Goal: Task Accomplishment & Management: Complete application form

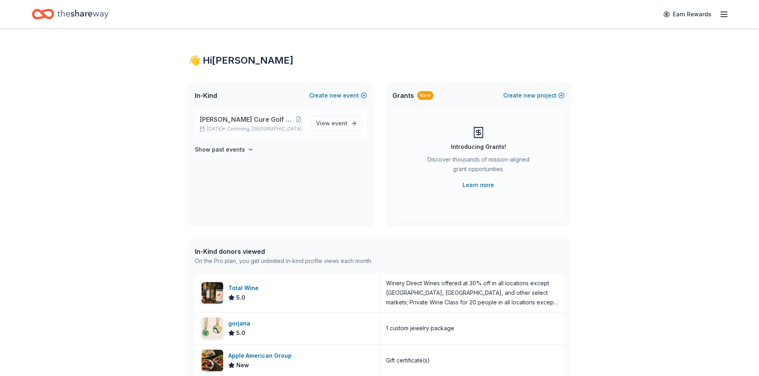
click at [248, 117] on span "[PERSON_NAME] Cure Golf Tournament" at bounding box center [245, 120] width 93 height 10
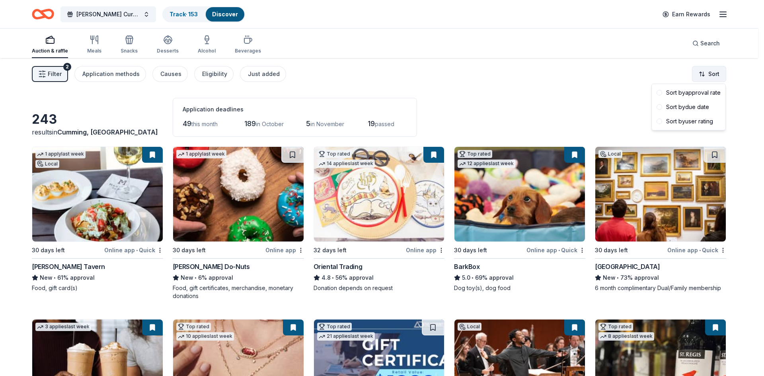
click at [712, 71] on html "[PERSON_NAME] Cure Golf Tournament Track · 153 Discover Earn Rewards Auction & …" at bounding box center [382, 188] width 764 height 376
click at [675, 111] on div "Sort by due date" at bounding box center [689, 107] width 70 height 14
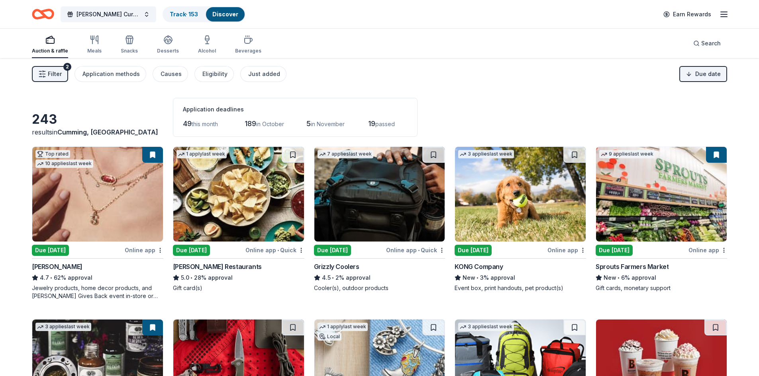
click at [674, 188] on img at bounding box center [661, 194] width 131 height 95
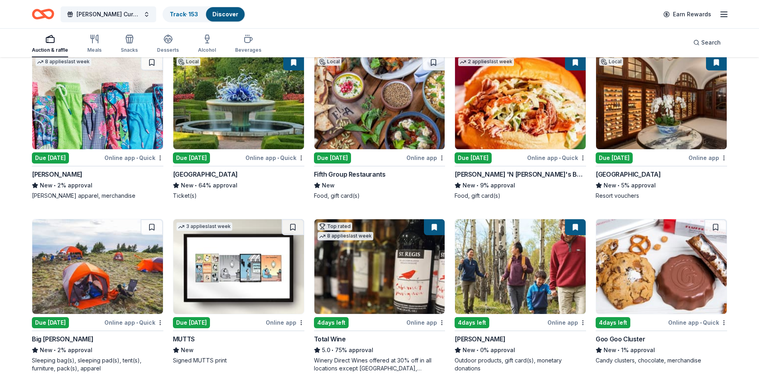
scroll to position [358, 0]
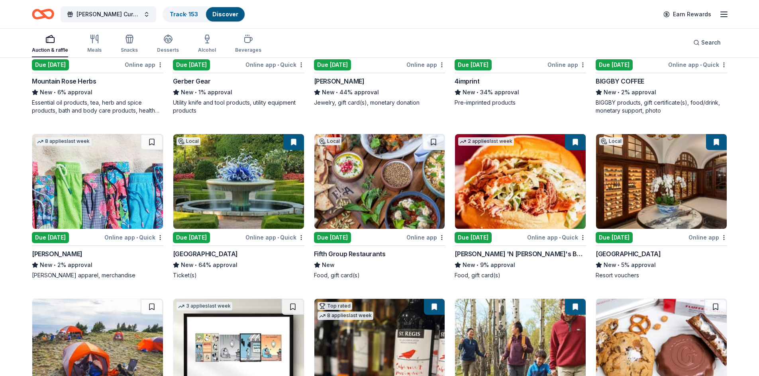
click at [43, 177] on img at bounding box center [97, 181] width 131 height 95
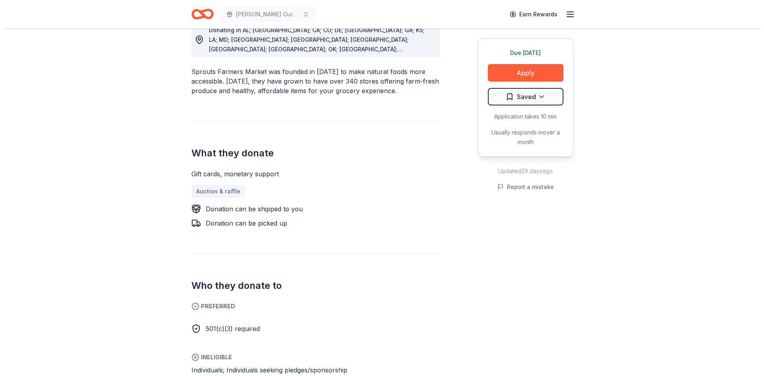
scroll to position [319, 0]
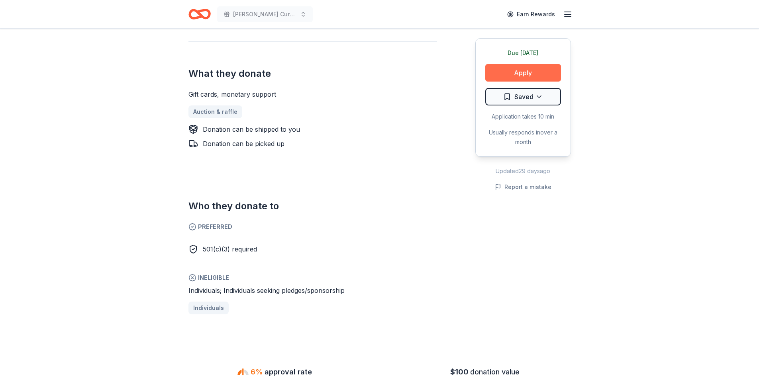
click at [497, 77] on button "Apply" at bounding box center [523, 73] width 76 height 18
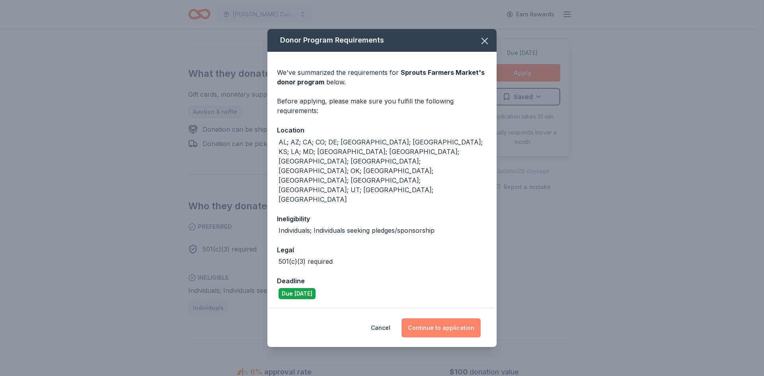
click at [458, 319] on button "Continue to application" at bounding box center [441, 328] width 79 height 19
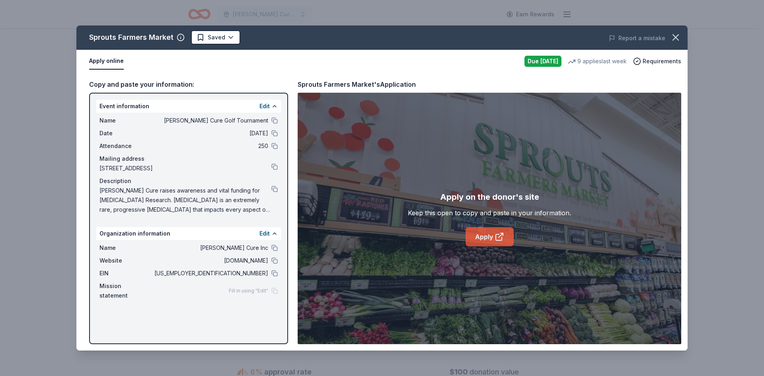
click at [496, 235] on icon at bounding box center [499, 238] width 6 height 6
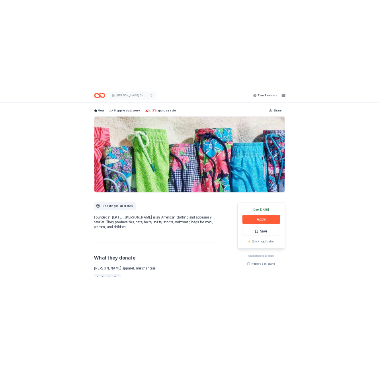
scroll to position [80, 0]
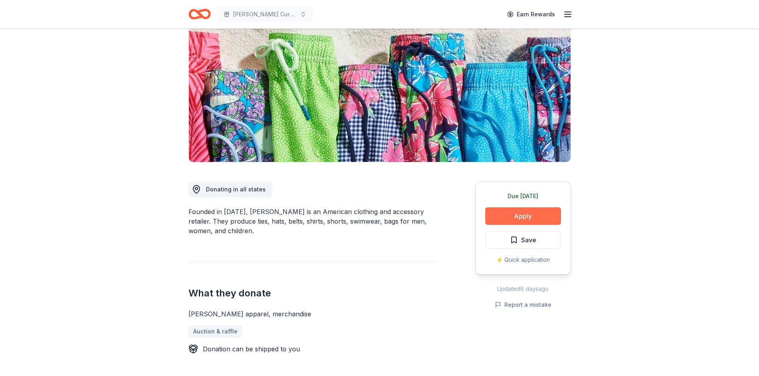
click at [531, 213] on button "Apply" at bounding box center [523, 216] width 76 height 18
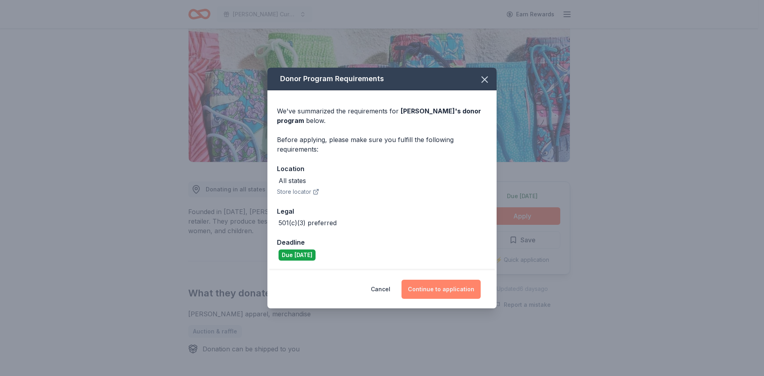
click at [447, 287] on button "Continue to application" at bounding box center [441, 289] width 79 height 19
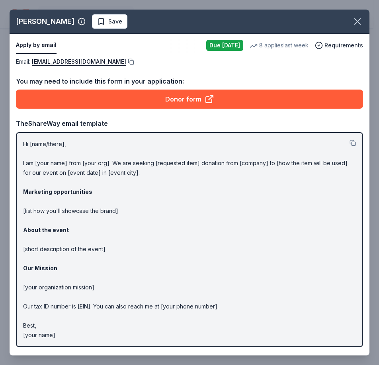
click at [126, 63] on button at bounding box center [130, 62] width 8 height 6
